Goal: Transaction & Acquisition: Purchase product/service

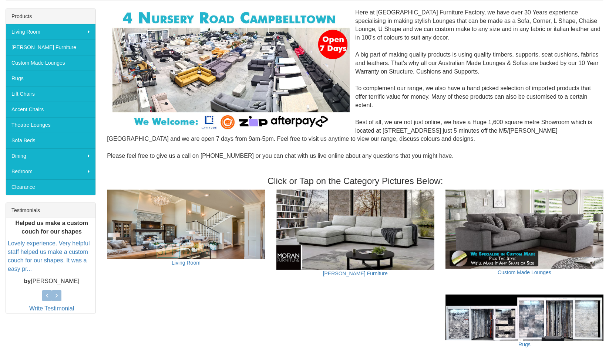
scroll to position [114, 0]
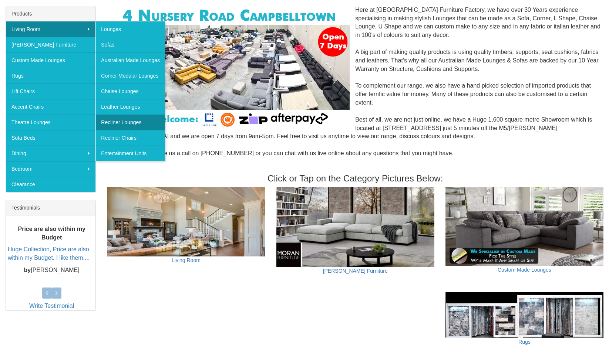
click at [135, 120] on link "Recliner Lounges" at bounding box center [130, 123] width 70 height 16
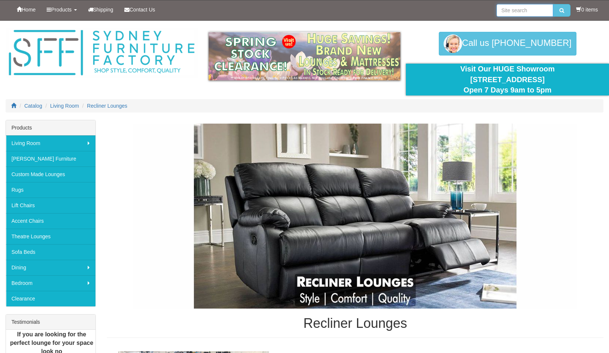
click at [525, 10] on input "search" at bounding box center [524, 10] width 57 height 13
type input "vegas"
click at [559, 10] on button "submit" at bounding box center [561, 10] width 17 height 13
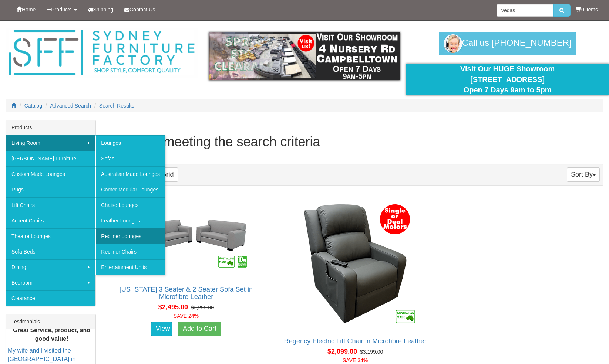
click at [136, 231] on link "Recliner Lounges" at bounding box center [130, 237] width 70 height 16
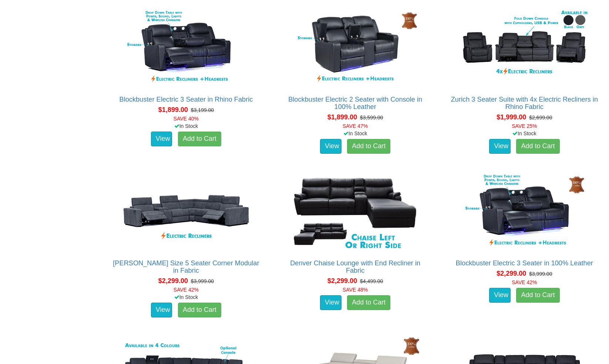
scroll to position [632, 0]
click at [178, 100] on link "Blockbuster Electric 3 Seater in Rhino Fabric" at bounding box center [185, 99] width 133 height 7
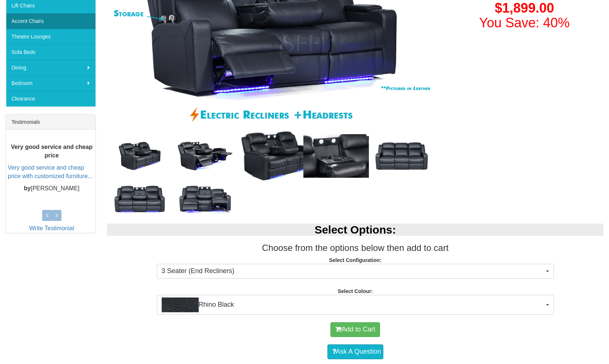
scroll to position [202, 0]
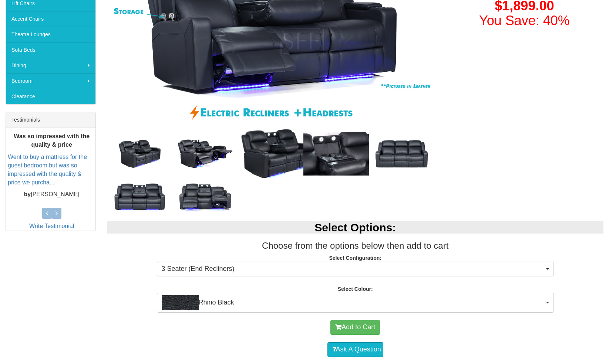
click at [197, 154] on img at bounding box center [204, 154] width 65 height 33
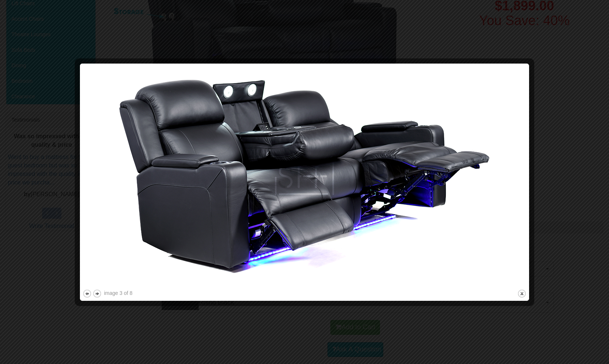
scroll to position [204, 0]
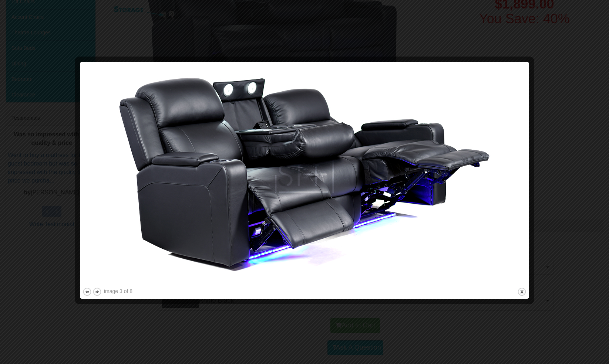
click at [546, 179] on div at bounding box center [304, 182] width 609 height 364
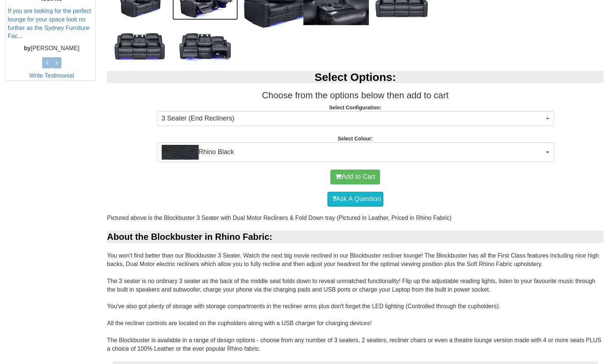
scroll to position [349, 0]
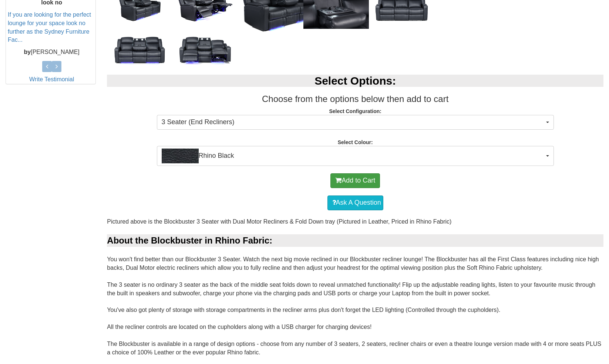
click at [347, 181] on button "Add to Cart" at bounding box center [355, 180] width 50 height 15
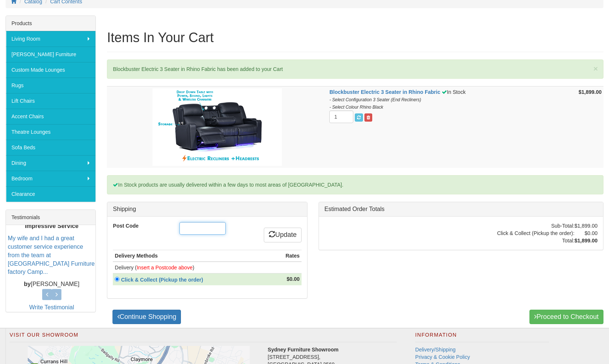
scroll to position [104, 0]
click at [208, 222] on input "Post Code" at bounding box center [202, 228] width 46 height 13
type input "5"
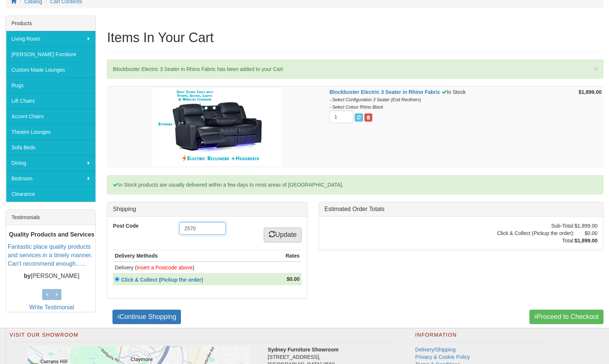
type input "2570"
click at [296, 237] on link "Update" at bounding box center [283, 235] width 38 height 15
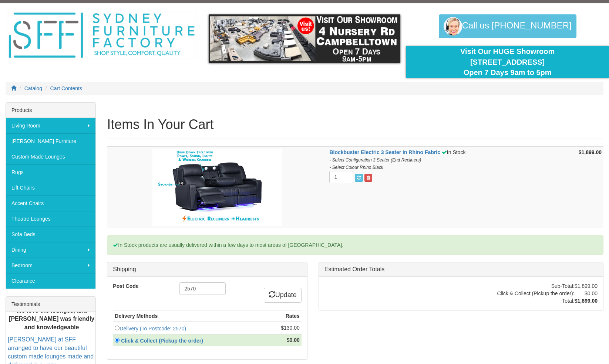
scroll to position [26, 0]
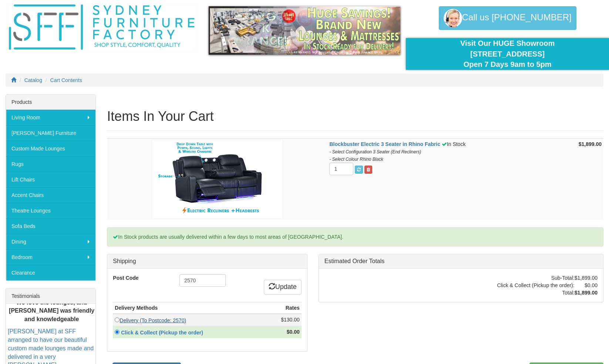
click at [157, 318] on link "Delivery (To Postcode: 2570)" at bounding box center [152, 321] width 67 height 6
